Goal: Task Accomplishment & Management: Use online tool/utility

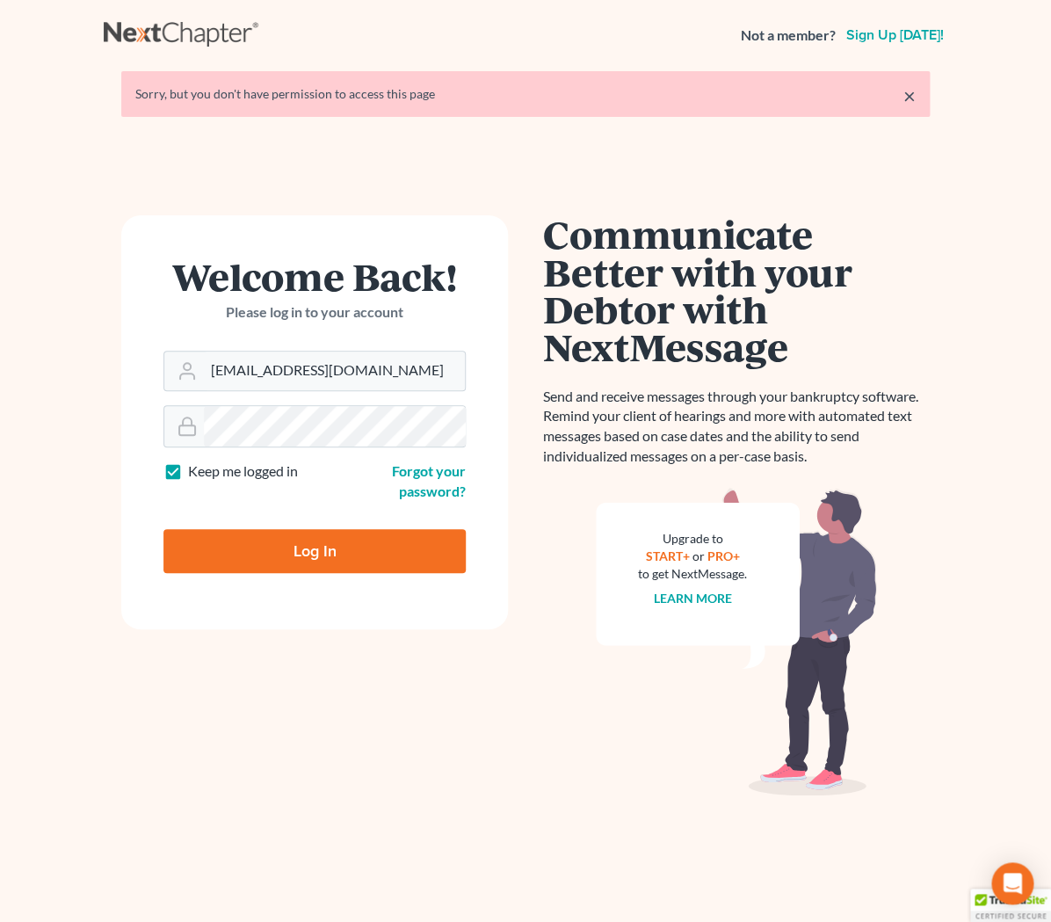
click at [334, 537] on input "Log In" at bounding box center [315, 551] width 302 height 44
type input "Thinking..."
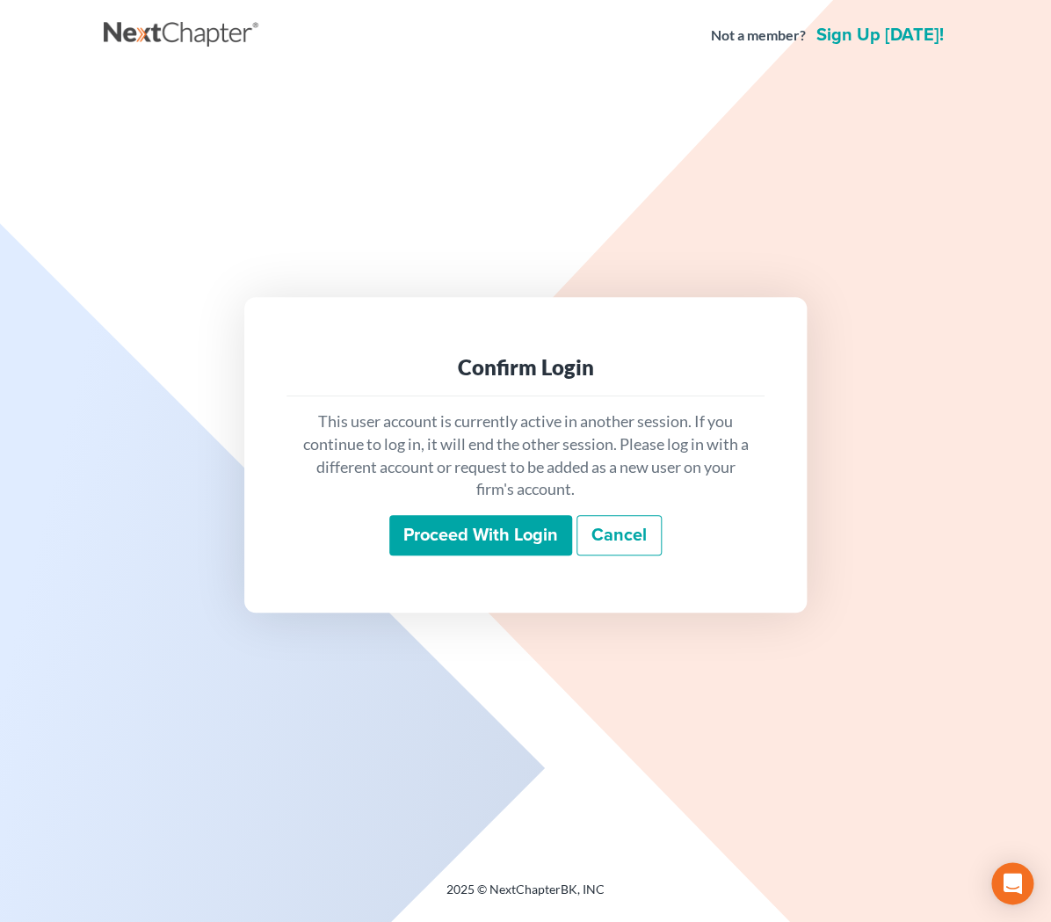
click at [428, 534] on input "Proceed with login" at bounding box center [480, 535] width 183 height 40
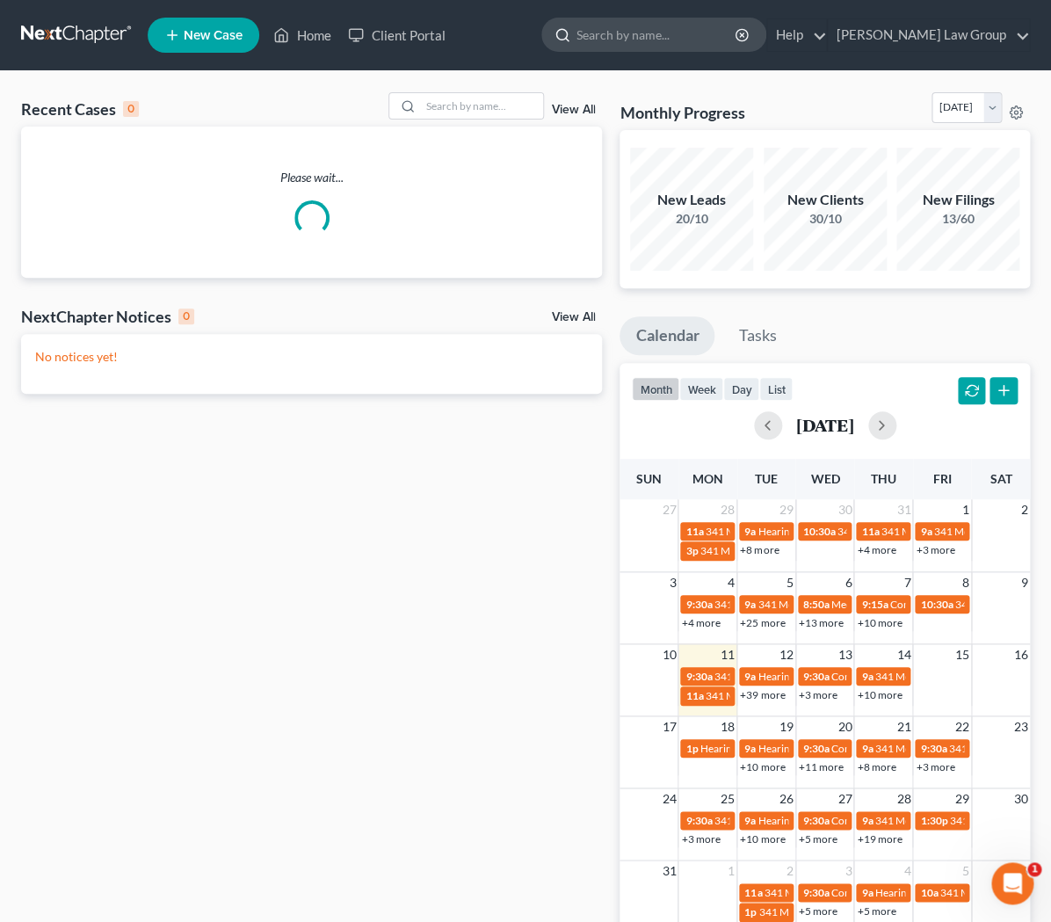
click at [706, 47] on input "search" at bounding box center [657, 34] width 161 height 33
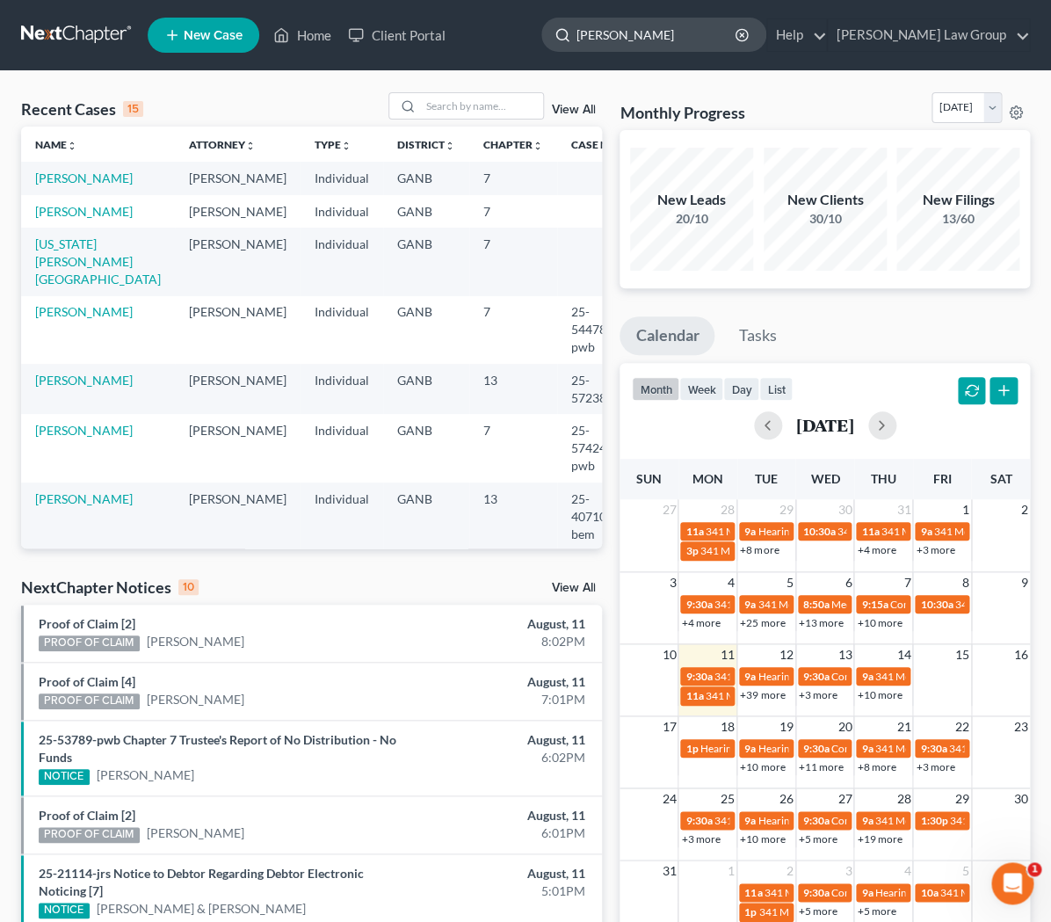
type input "pooler"
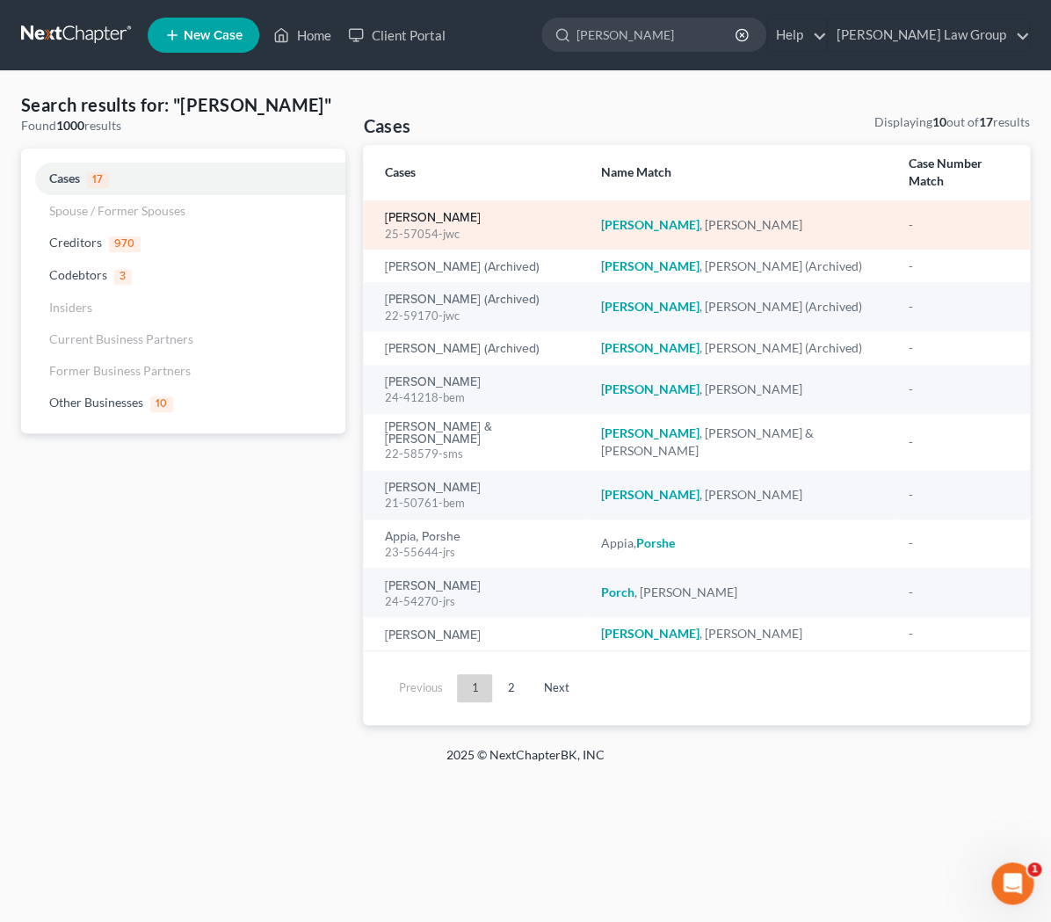
click at [453, 212] on link "Pooler, Michael" at bounding box center [432, 218] width 96 height 12
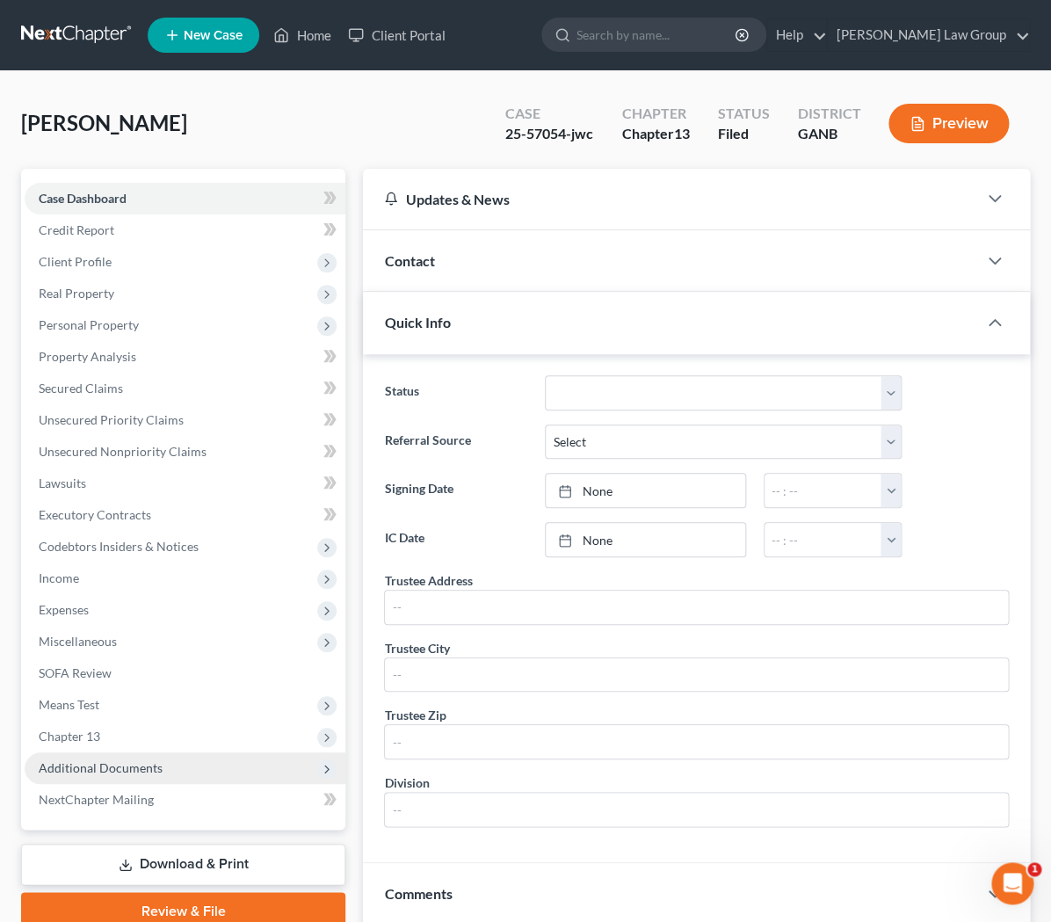
click at [172, 774] on span "Additional Documents" at bounding box center [185, 769] width 321 height 32
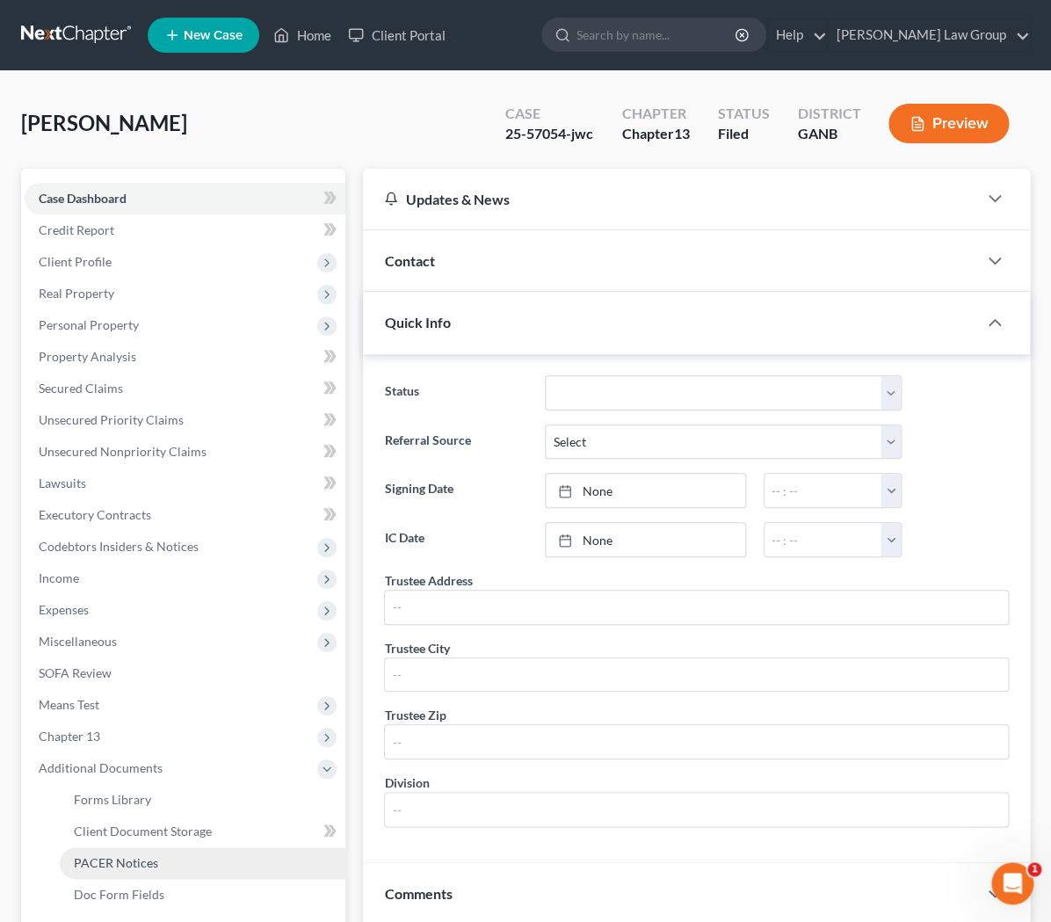
click at [179, 860] on link "PACER Notices" at bounding box center [203, 863] width 286 height 32
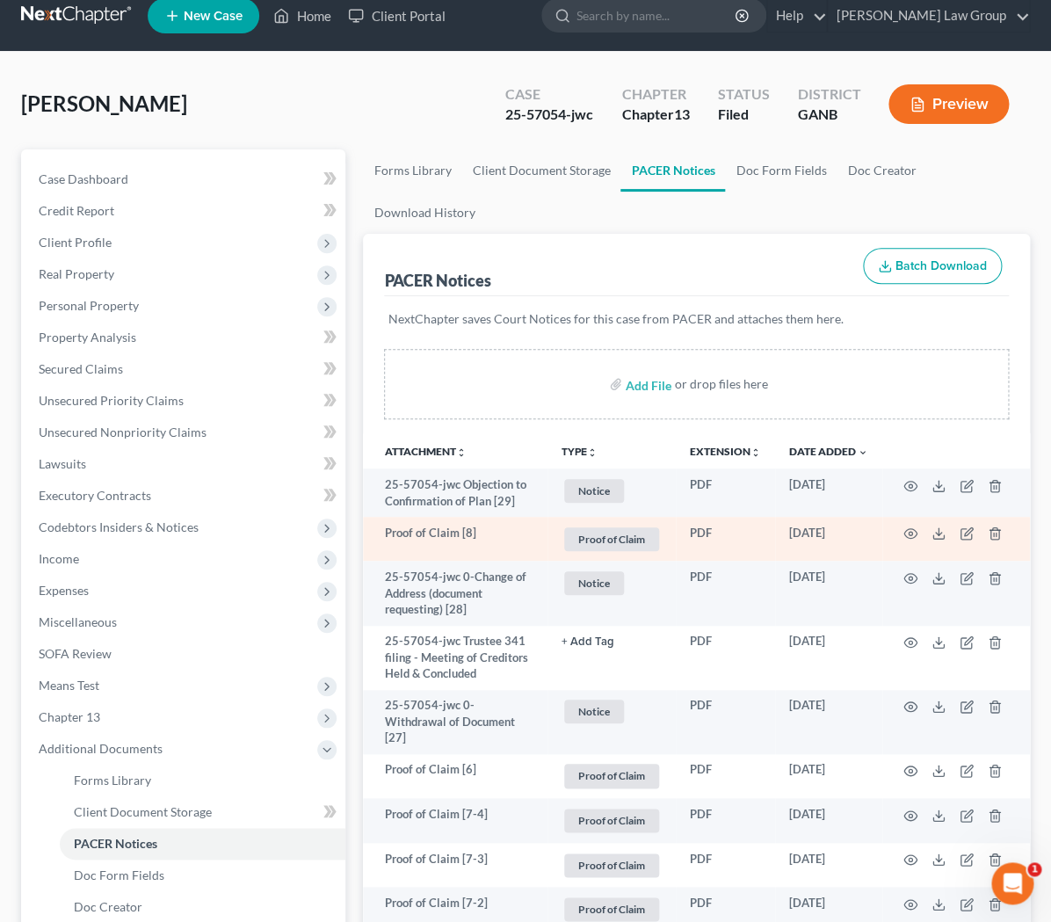
scroll to position [25, 0]
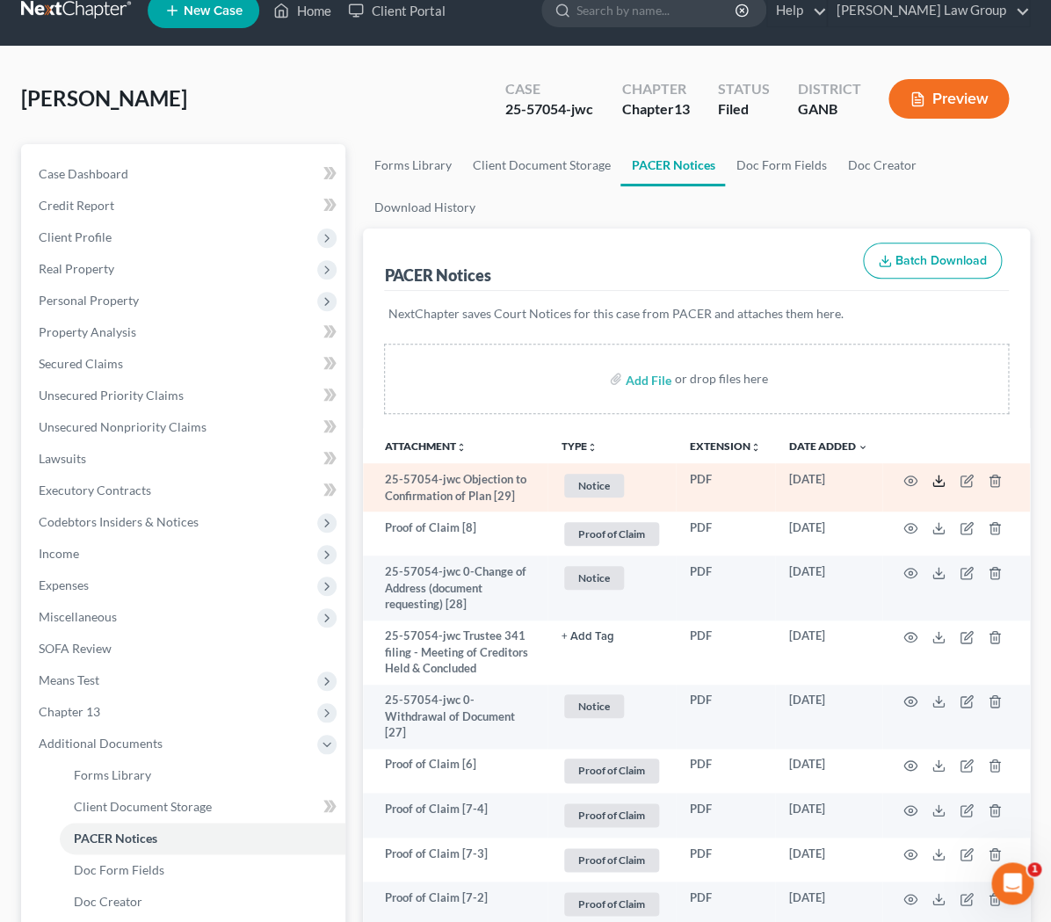
click at [939, 477] on line at bounding box center [939, 479] width 0 height 7
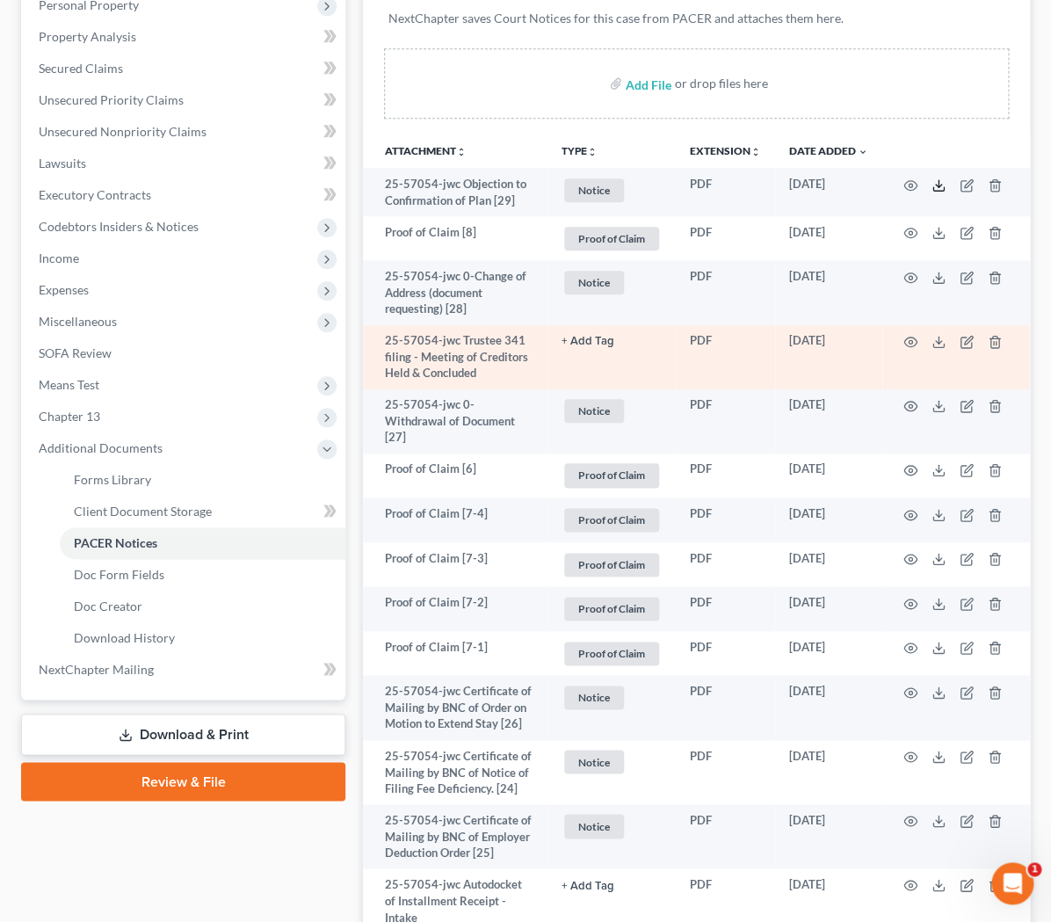
scroll to position [324, 0]
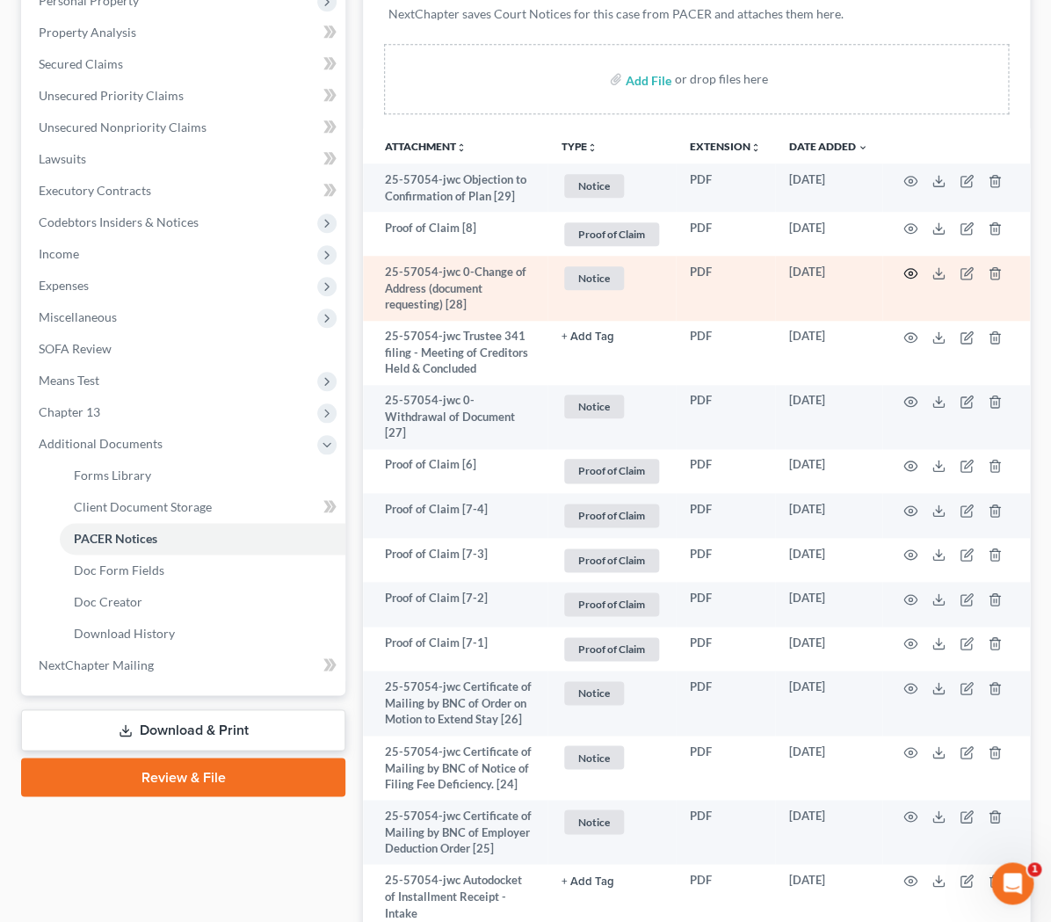
click at [912, 276] on icon "button" at bounding box center [911, 273] width 14 height 14
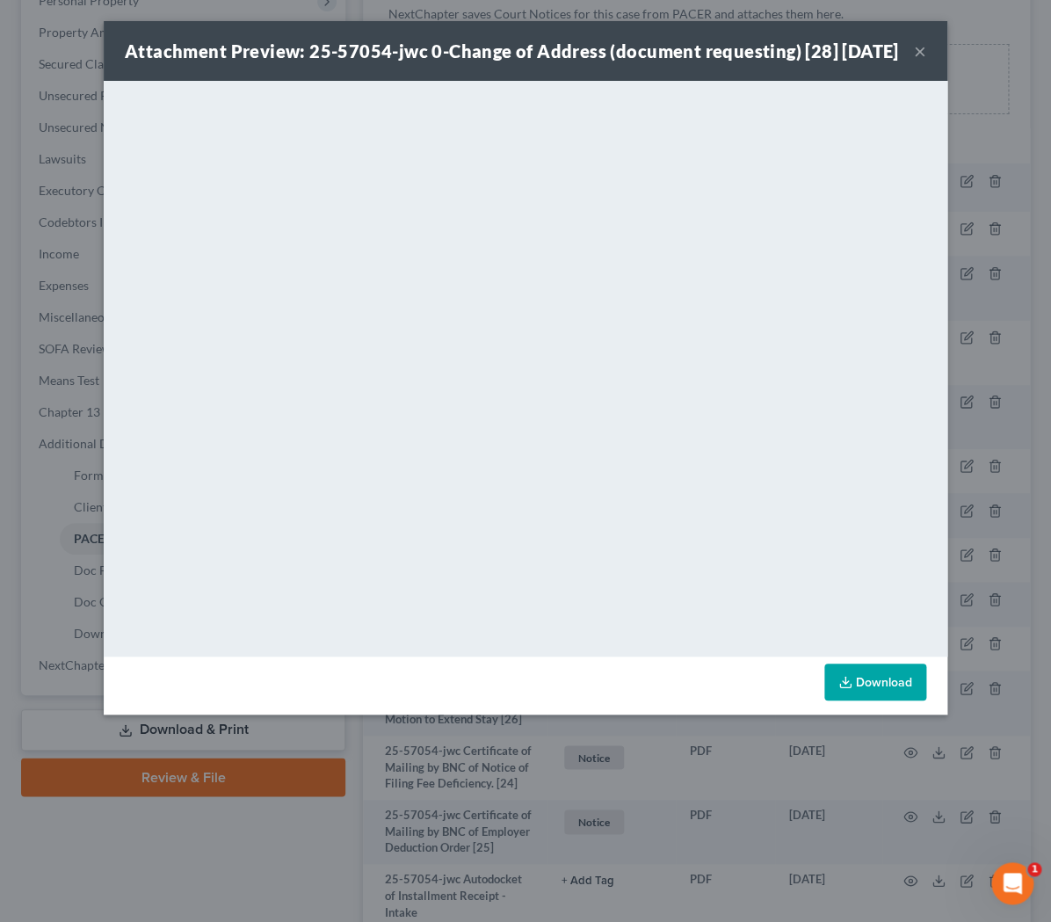
click at [898, 60] on div "Attachment Preview: 25-57054-jwc 0-Change of Address (document requesting) [28]…" at bounding box center [512, 51] width 774 height 25
click at [915, 62] on button "×" at bounding box center [920, 50] width 12 height 21
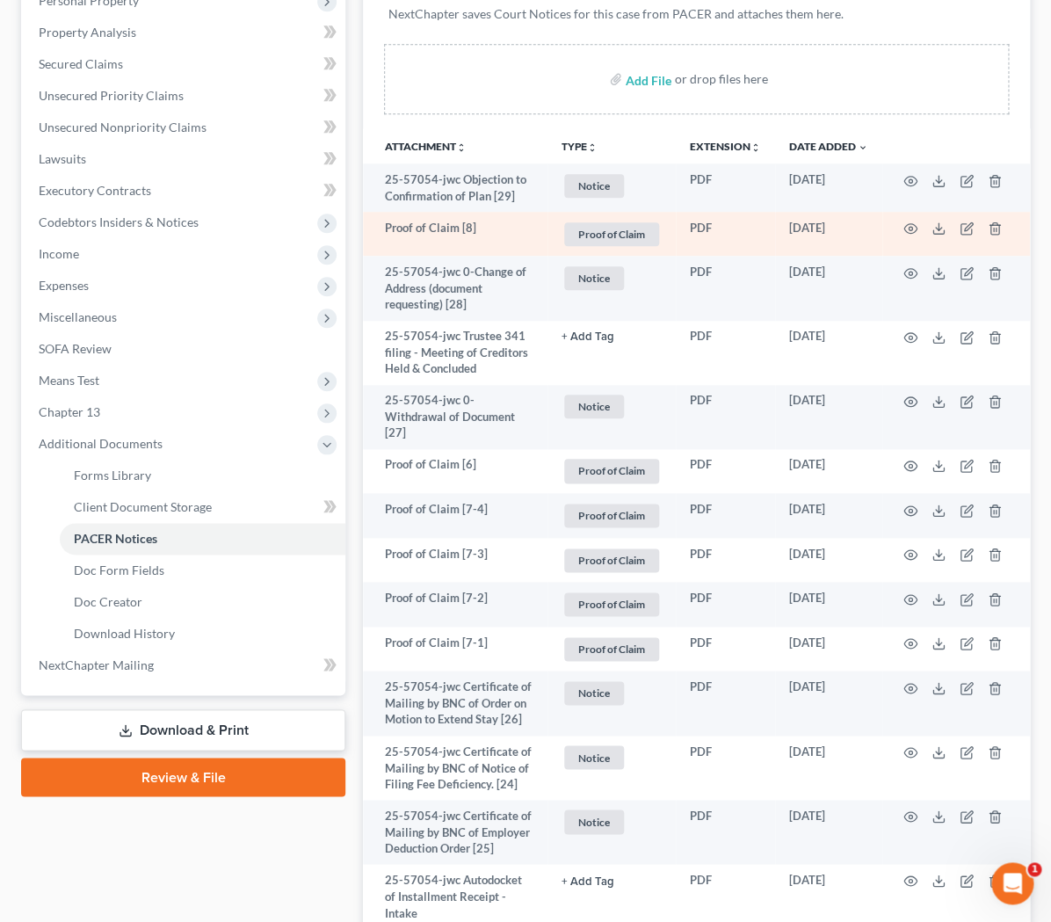
click at [918, 227] on td at bounding box center [957, 234] width 148 height 45
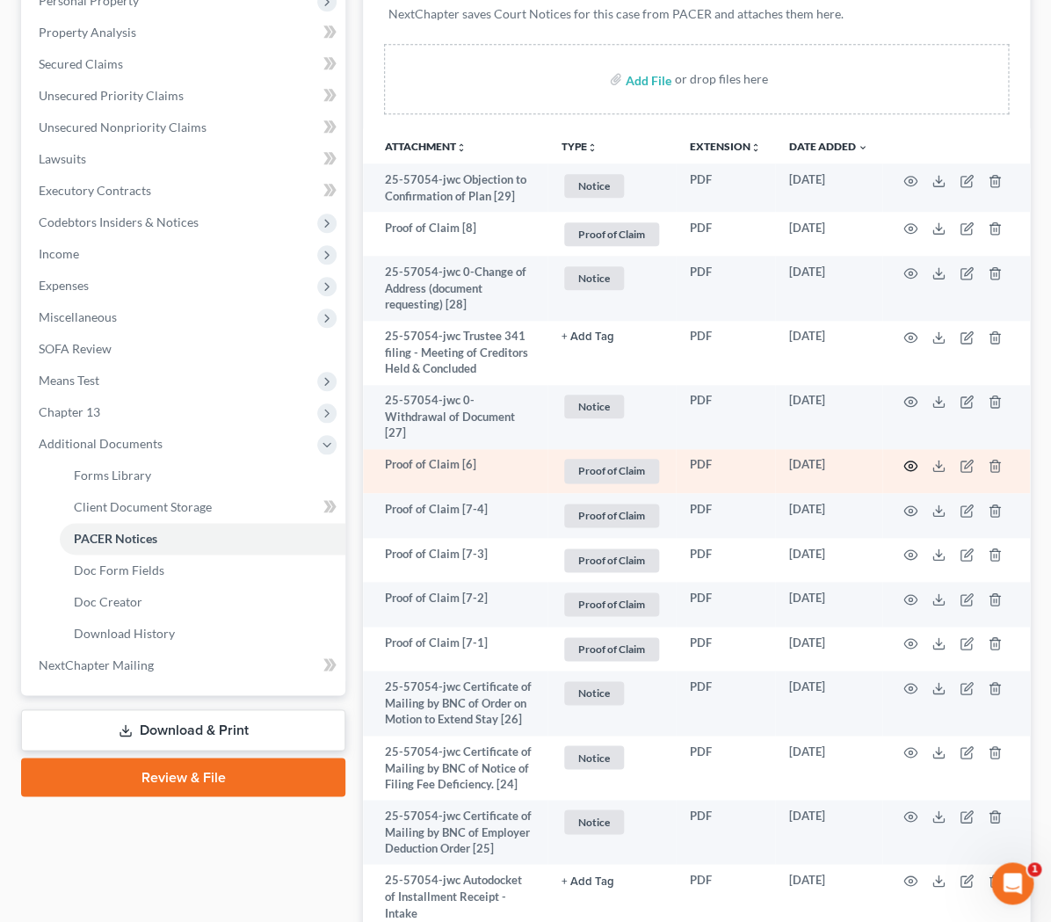
click at [912, 462] on icon "button" at bounding box center [911, 467] width 13 height 10
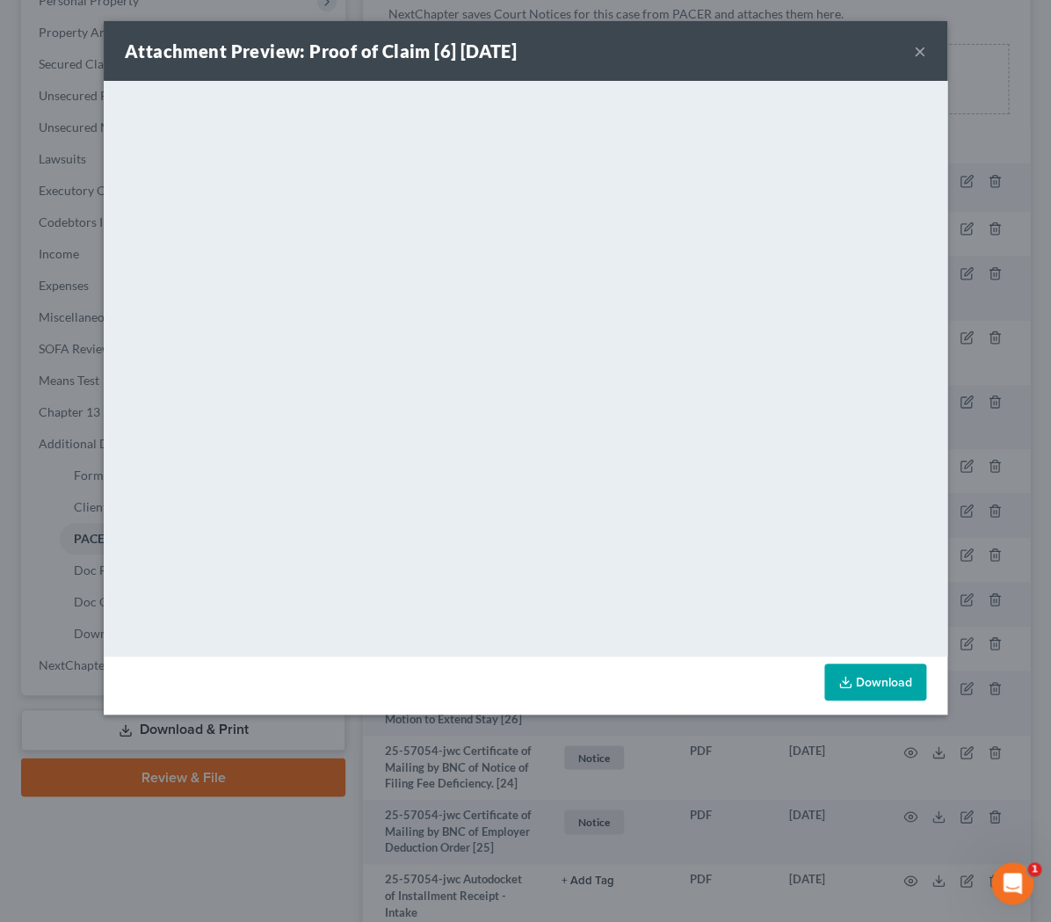
click at [918, 52] on button "×" at bounding box center [920, 50] width 12 height 21
